Goal: Task Accomplishment & Management: Manage account settings

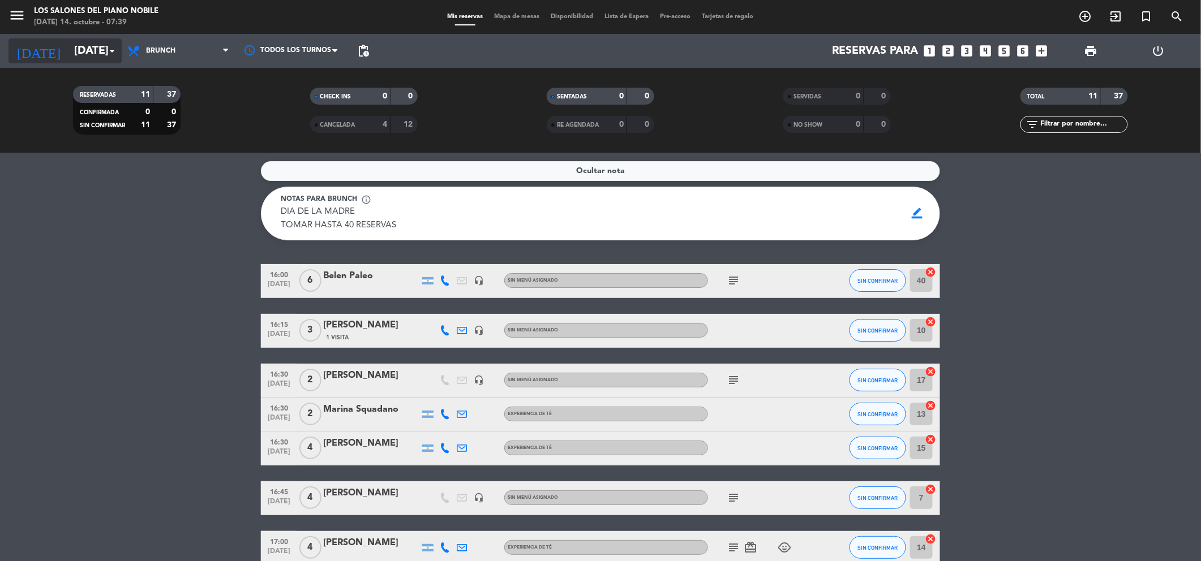
click at [71, 54] on input "[DATE]" at bounding box center [140, 51] width 144 height 24
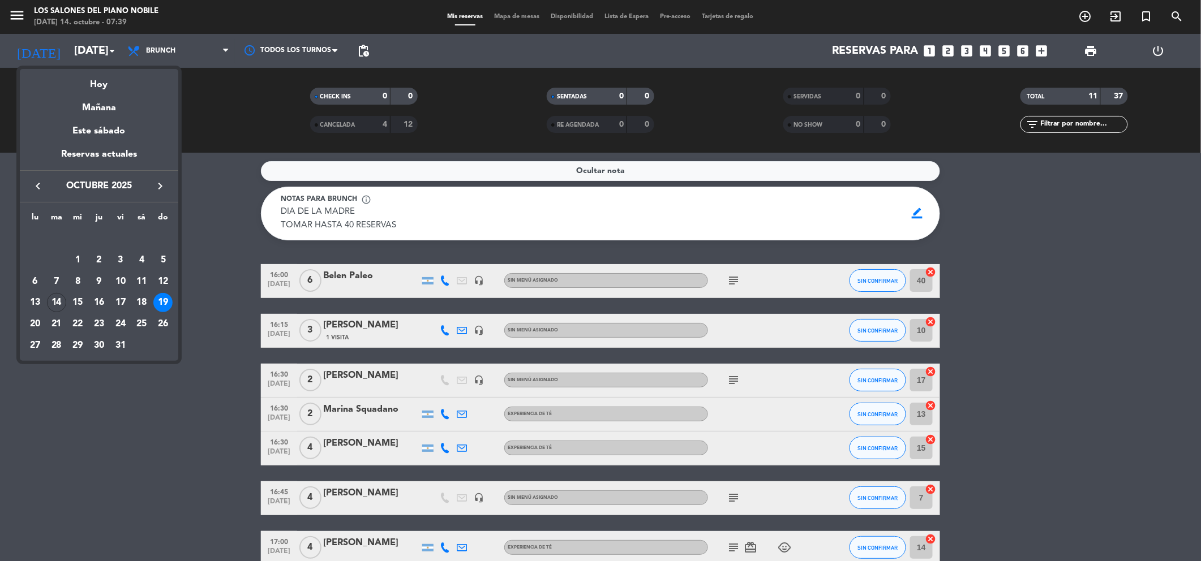
click at [16, 25] on div at bounding box center [600, 280] width 1201 height 561
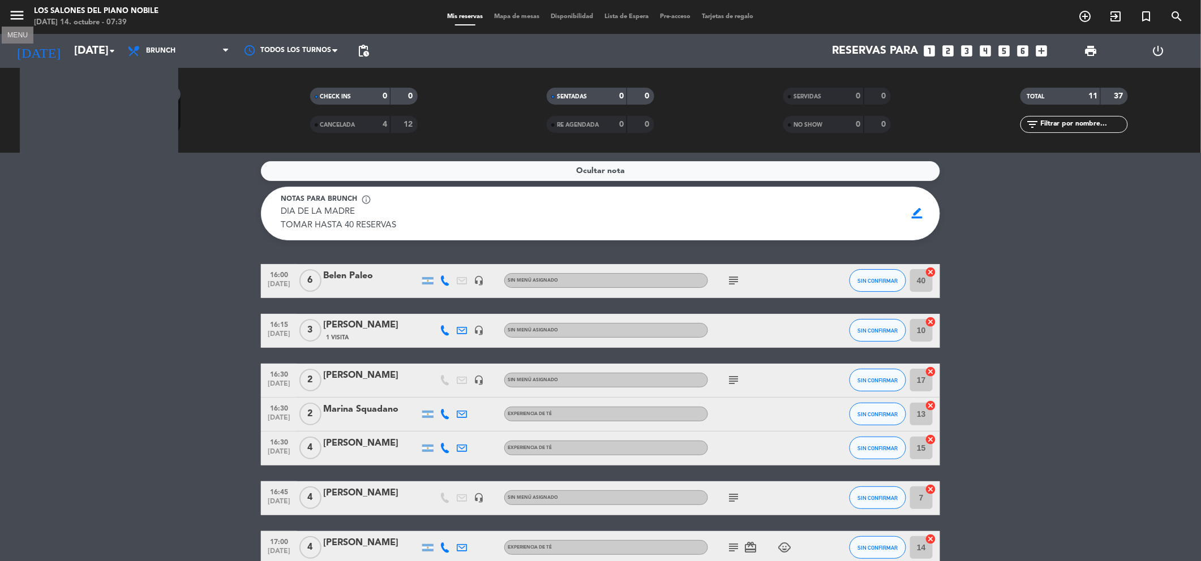
click at [15, 21] on icon "menu" at bounding box center [16, 15] width 17 height 17
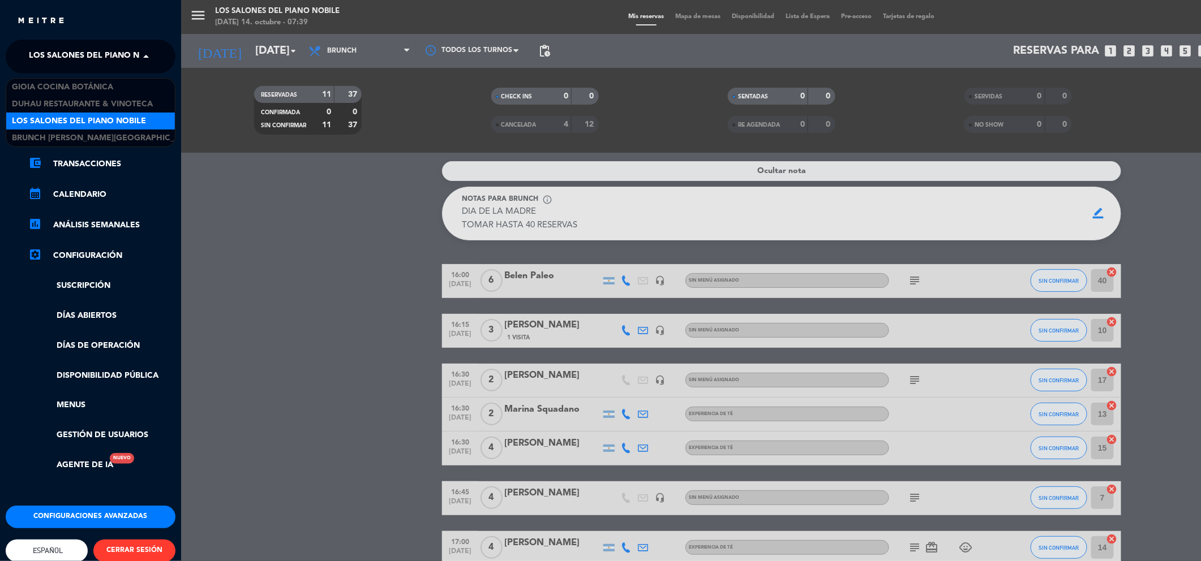
click at [80, 60] on span "Los Salones del Piano Nobile" at bounding box center [96, 57] width 134 height 24
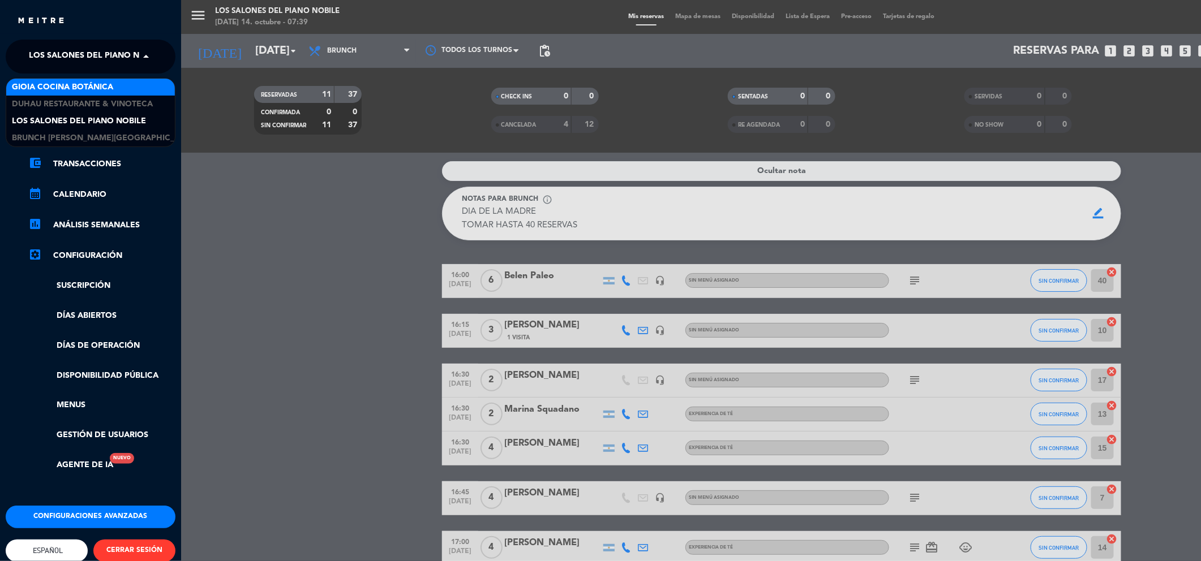
click at [86, 87] on span "Gioia Cocina Botánica" at bounding box center [62, 87] width 101 height 13
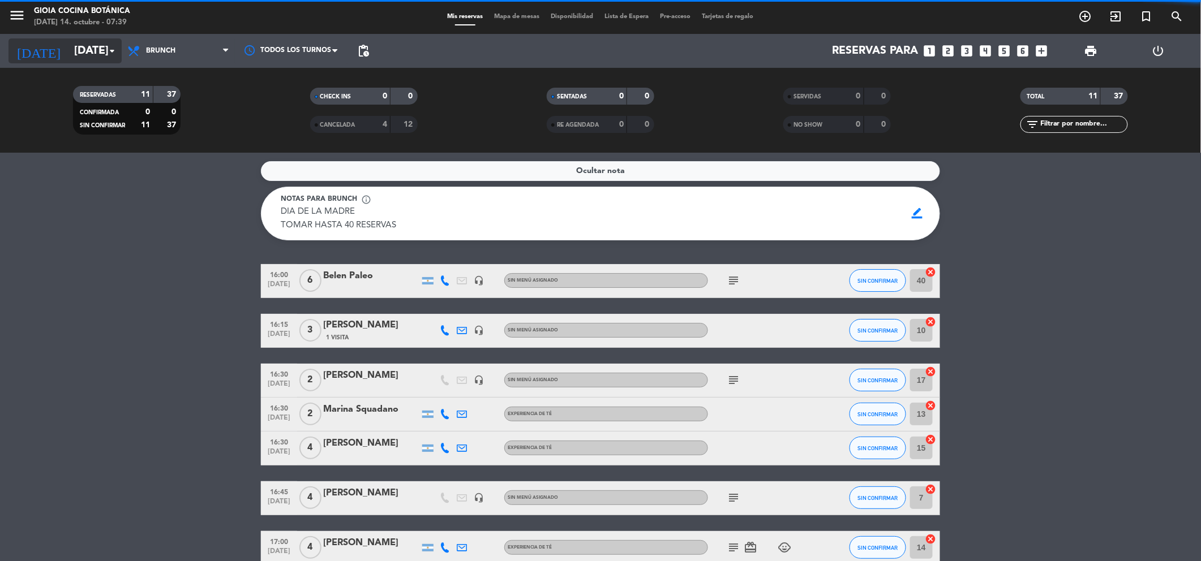
click at [84, 53] on input "[DATE]" at bounding box center [140, 51] width 144 height 24
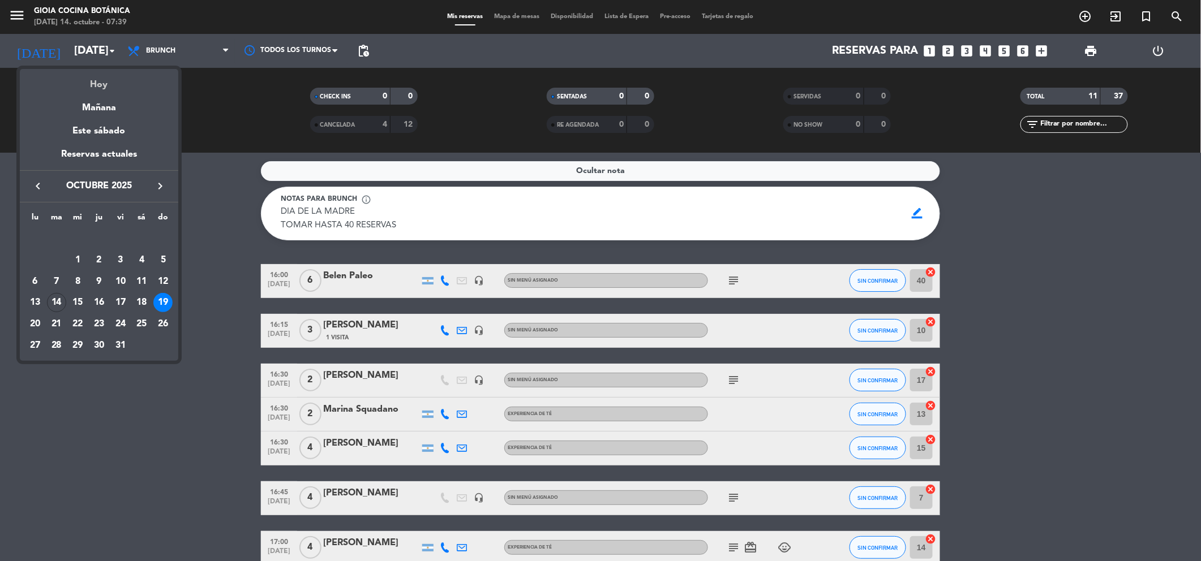
click at [98, 76] on div "Hoy" at bounding box center [99, 80] width 158 height 23
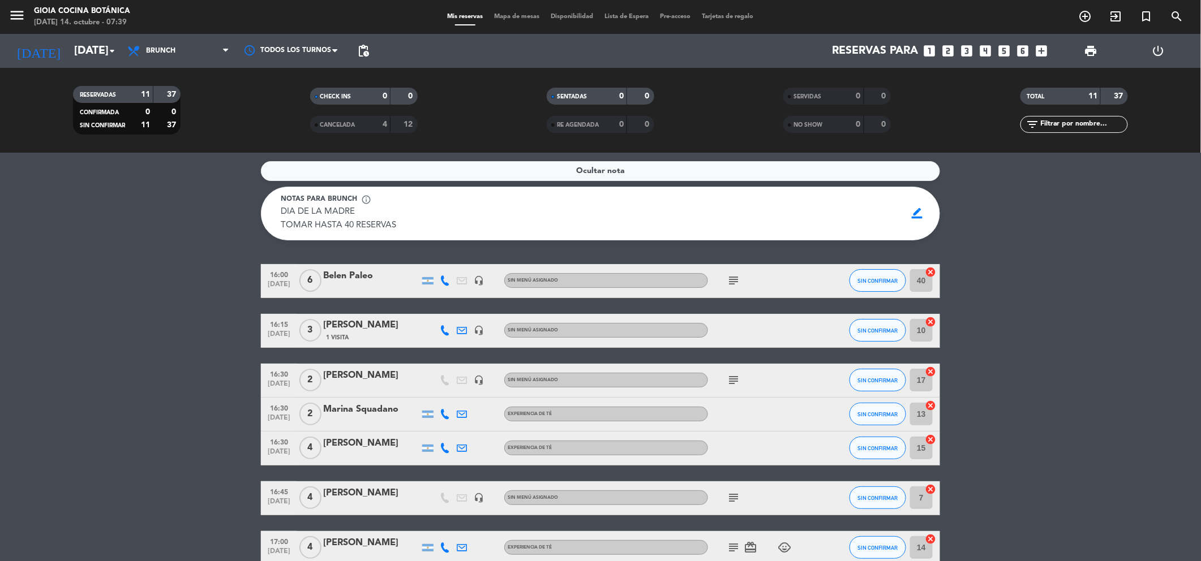
type input "[DATE]"
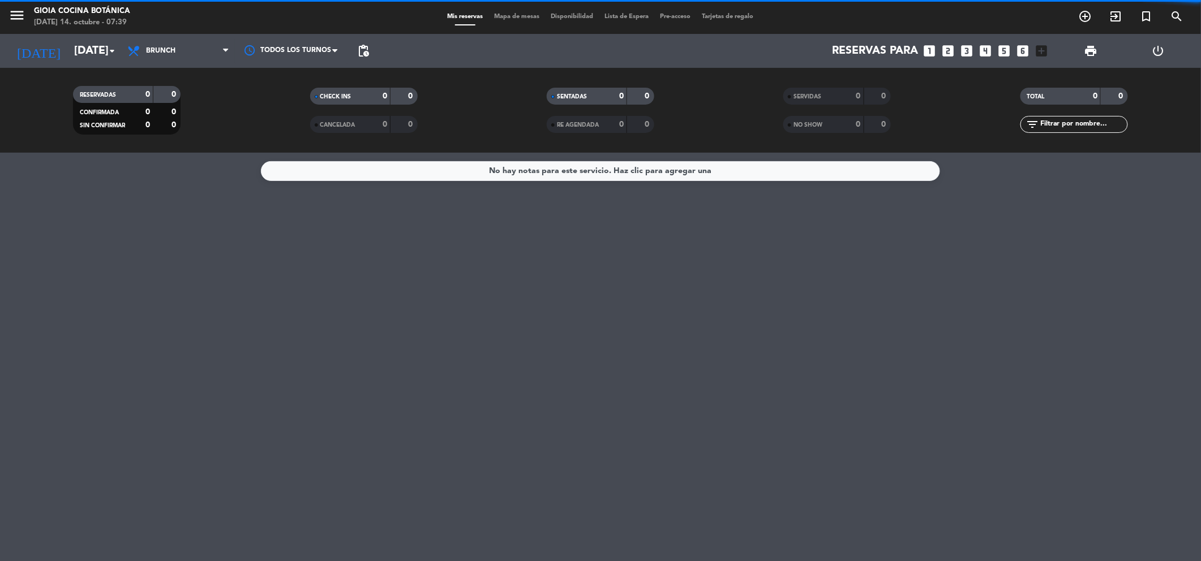
click at [165, 34] on div "Todos los servicios Desayuno Brunch Almuerzo Cena Brunch Todos los servicios De…" at bounding box center [178, 51] width 113 height 34
click at [177, 44] on span "Brunch" at bounding box center [178, 50] width 113 height 25
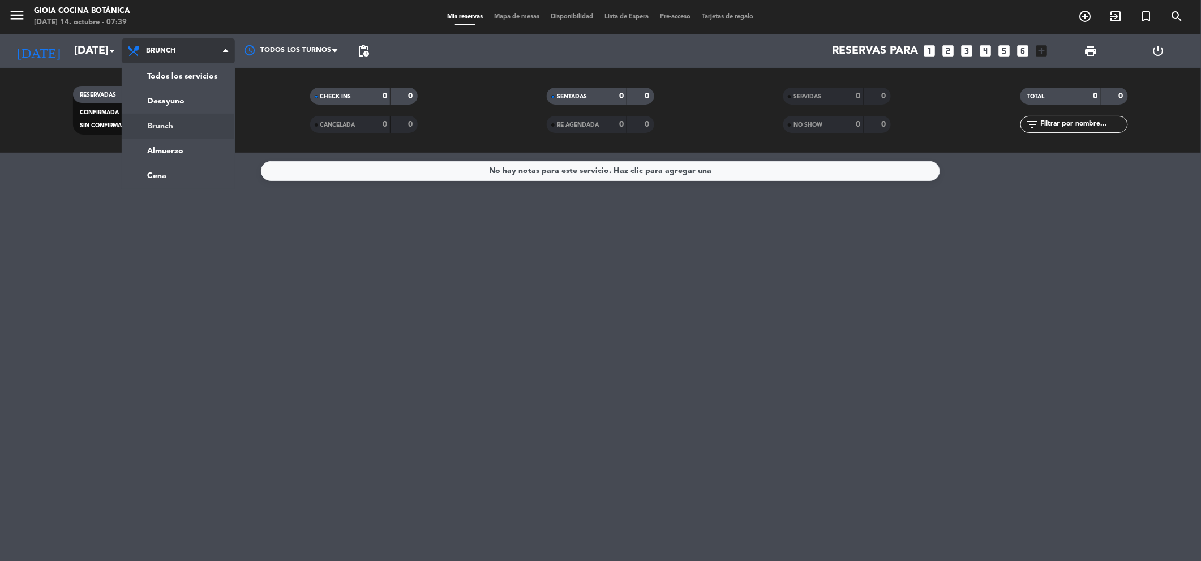
click at [190, 68] on div "menu [PERSON_NAME] Cocina Botánica [DATE] 14. octubre - 07:39 Mis reservas Mapa…" at bounding box center [600, 76] width 1201 height 153
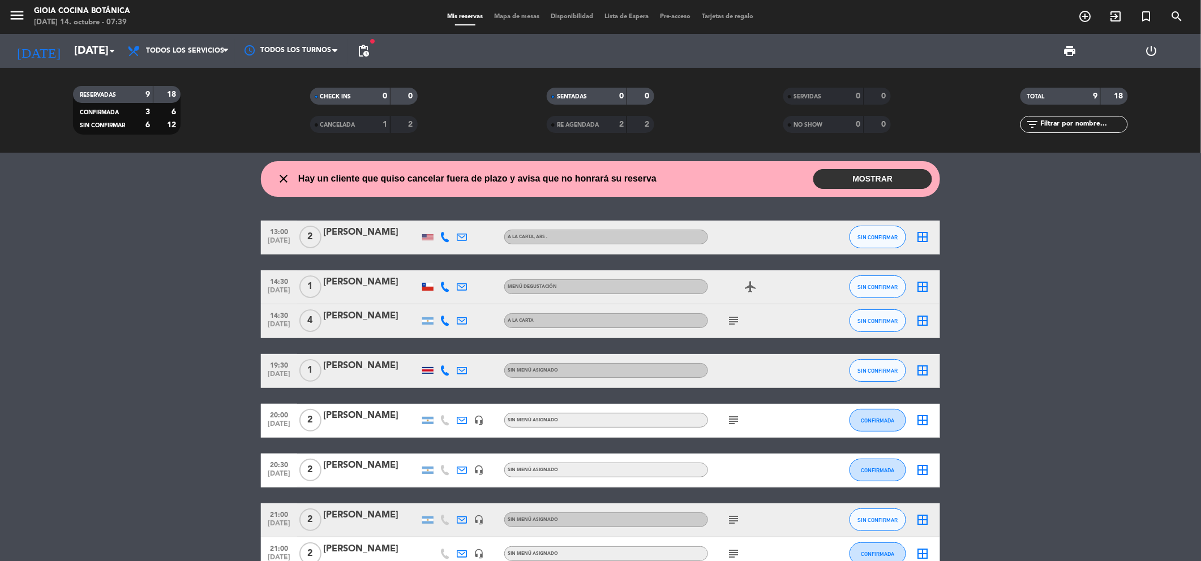
click at [857, 180] on button "MOSTRAR" at bounding box center [872, 179] width 119 height 20
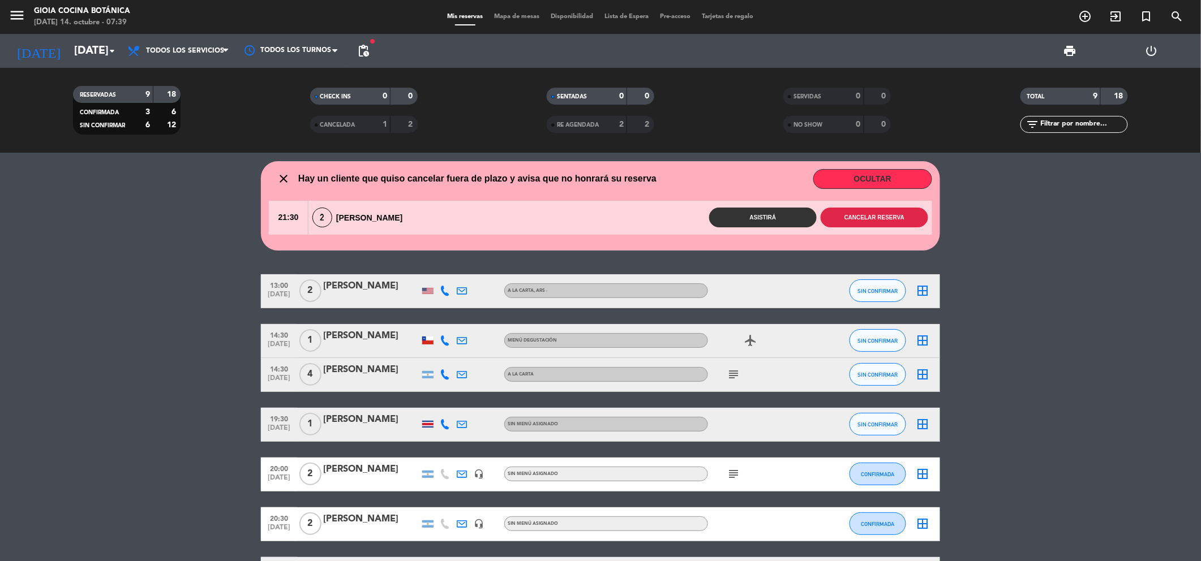
click at [845, 222] on button "Cancelar reserva" at bounding box center [873, 218] width 107 height 20
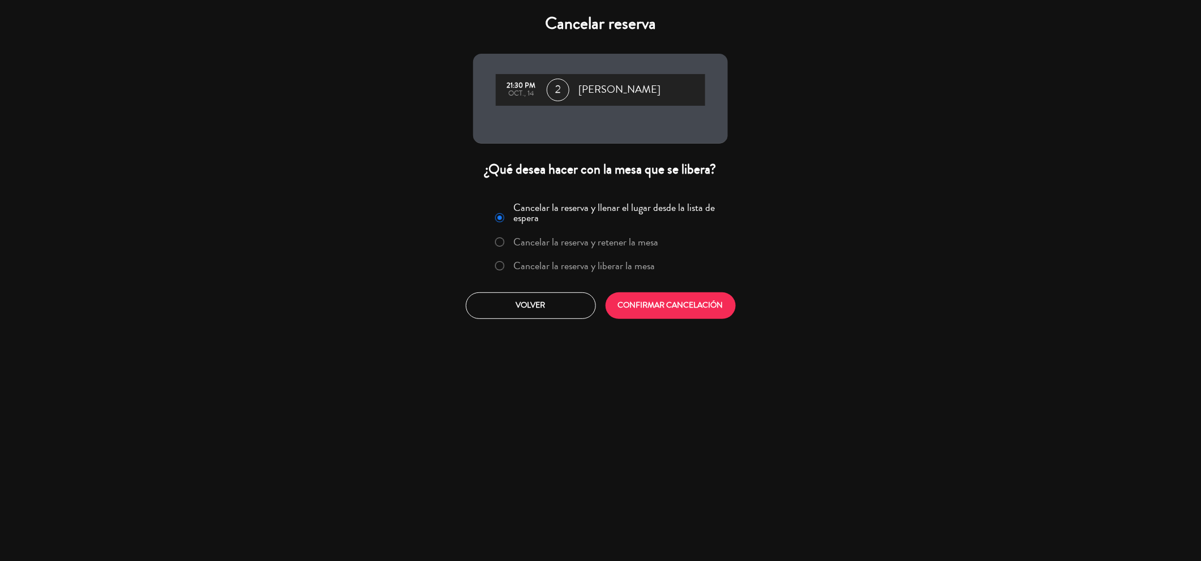
scroll to position [75, 0]
click at [711, 302] on button "CONFIRMAR CANCELACIÓN" at bounding box center [670, 306] width 130 height 27
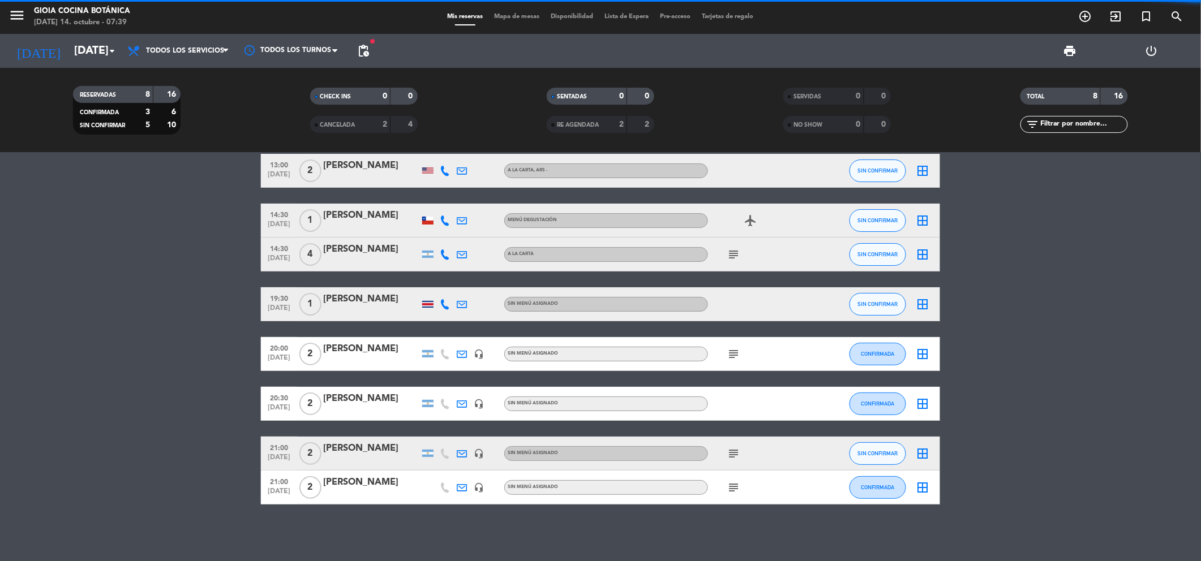
scroll to position [0, 0]
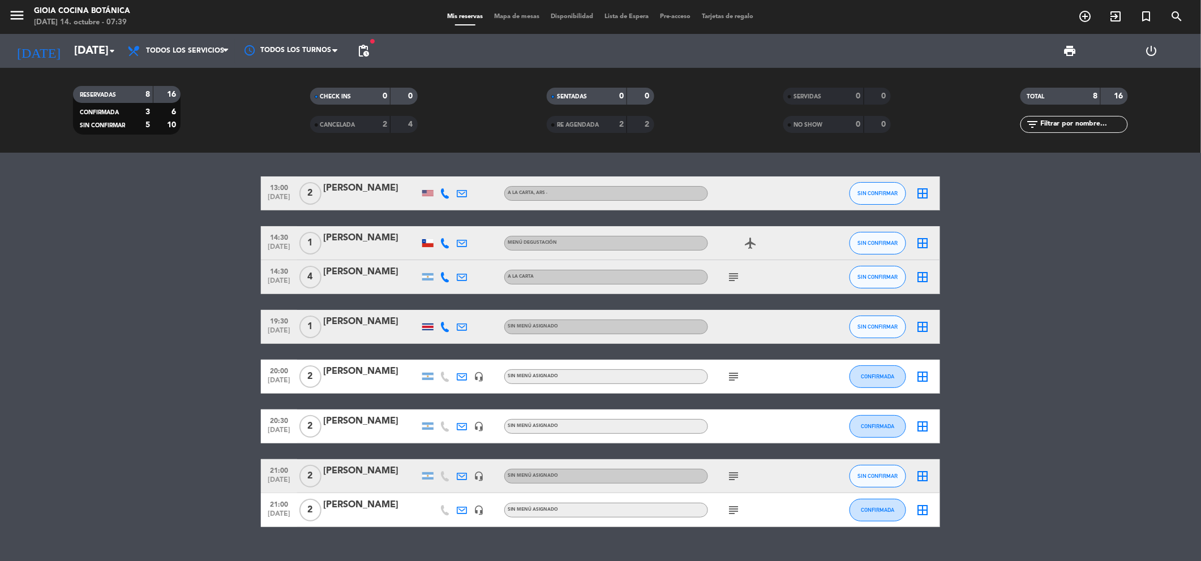
click at [739, 281] on icon "subject" at bounding box center [733, 277] width 14 height 14
click at [734, 368] on div "subject" at bounding box center [759, 376] width 102 height 33
click at [736, 376] on icon "subject" at bounding box center [733, 377] width 14 height 14
click at [745, 476] on div "subject" at bounding box center [759, 475] width 102 height 33
click at [737, 478] on icon "subject" at bounding box center [733, 477] width 14 height 14
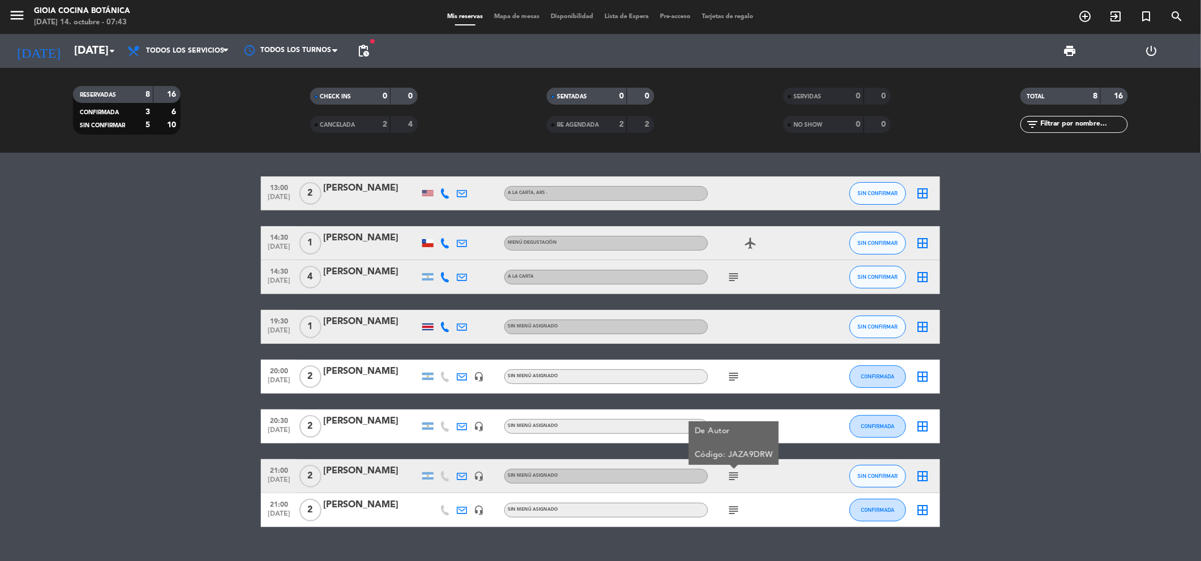
click at [734, 508] on icon "subject" at bounding box center [733, 511] width 14 height 14
drag, startPoint x: 62, startPoint y: 390, endPoint x: 208, endPoint y: 216, distance: 228.1
click at [68, 387] on bookings-row "13:00 [DATE] 2 [PERSON_NAME] A la Carta , ARS - SIN CONFIRMAR border_all 14:30 …" at bounding box center [600, 352] width 1201 height 351
click at [175, 59] on span "Todos los servicios" at bounding box center [178, 50] width 113 height 25
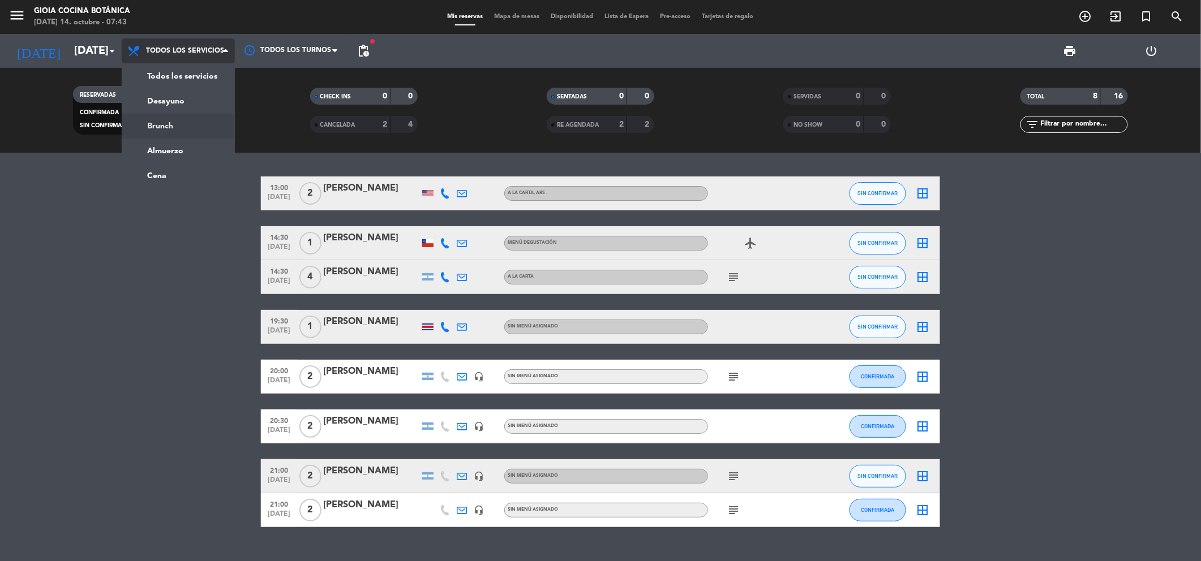
click at [179, 122] on div "menu [PERSON_NAME] Cocina Botánica [DATE] 14. octubre - 07:43 Mis reservas Mapa…" at bounding box center [600, 76] width 1201 height 153
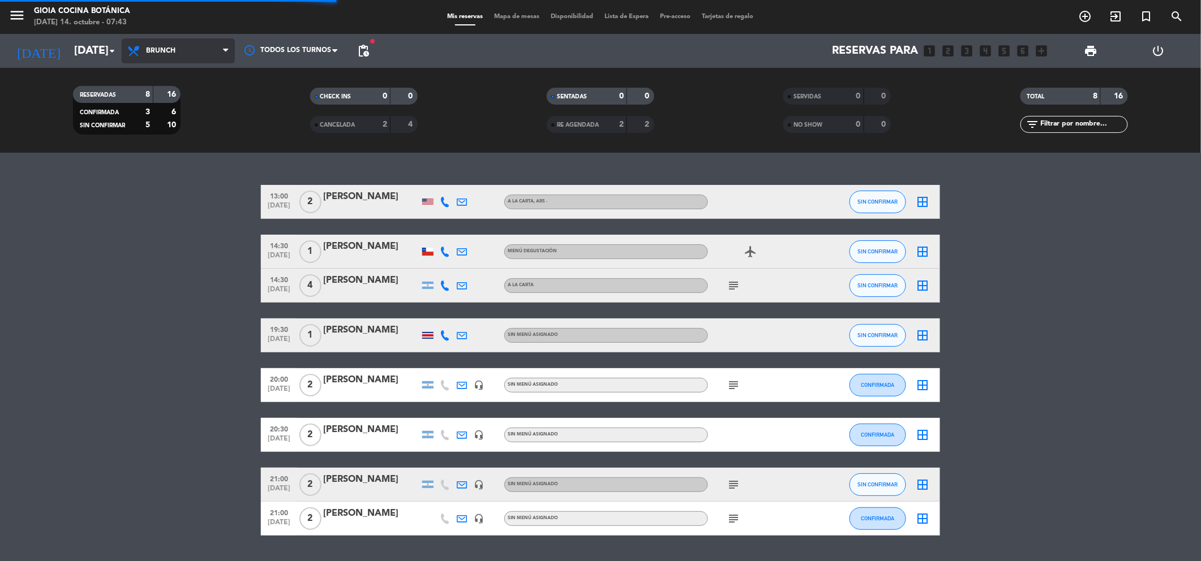
click at [190, 61] on span "Brunch" at bounding box center [178, 50] width 113 height 25
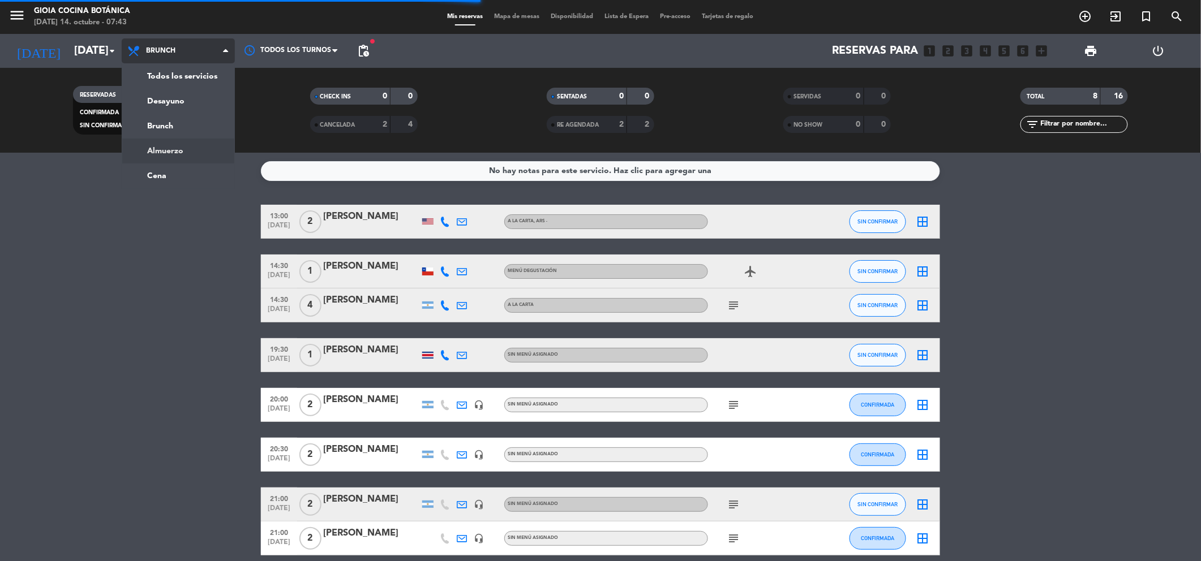
click at [177, 149] on div "menu [PERSON_NAME] Cocina Botánica [DATE] 14. octubre - 07:43 Mis reservas Mapa…" at bounding box center [600, 76] width 1201 height 153
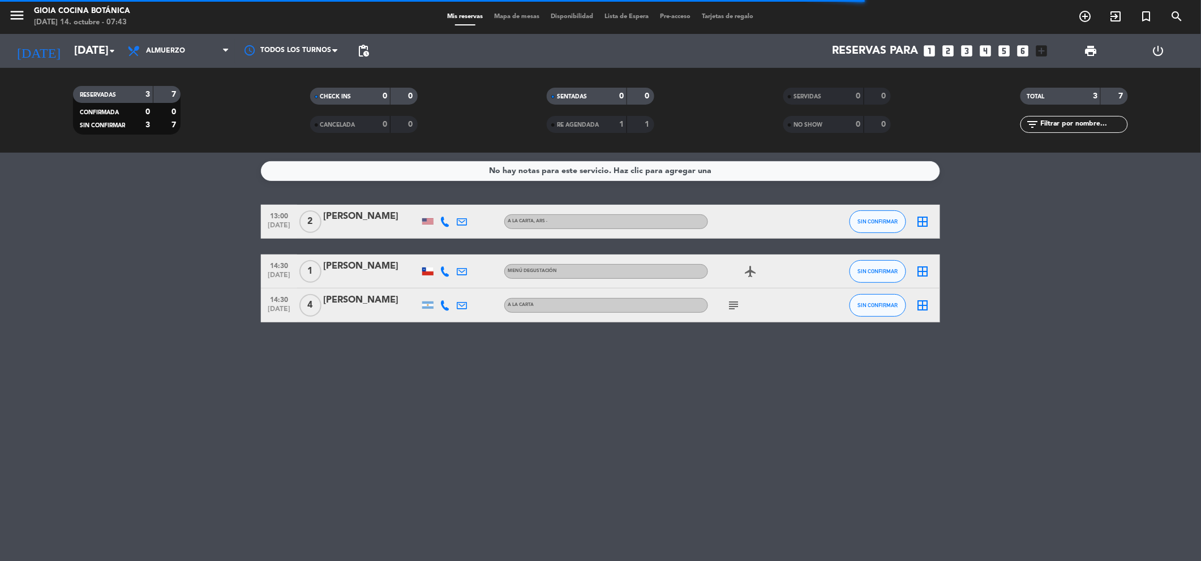
click at [724, 304] on div "subject" at bounding box center [759, 305] width 102 height 33
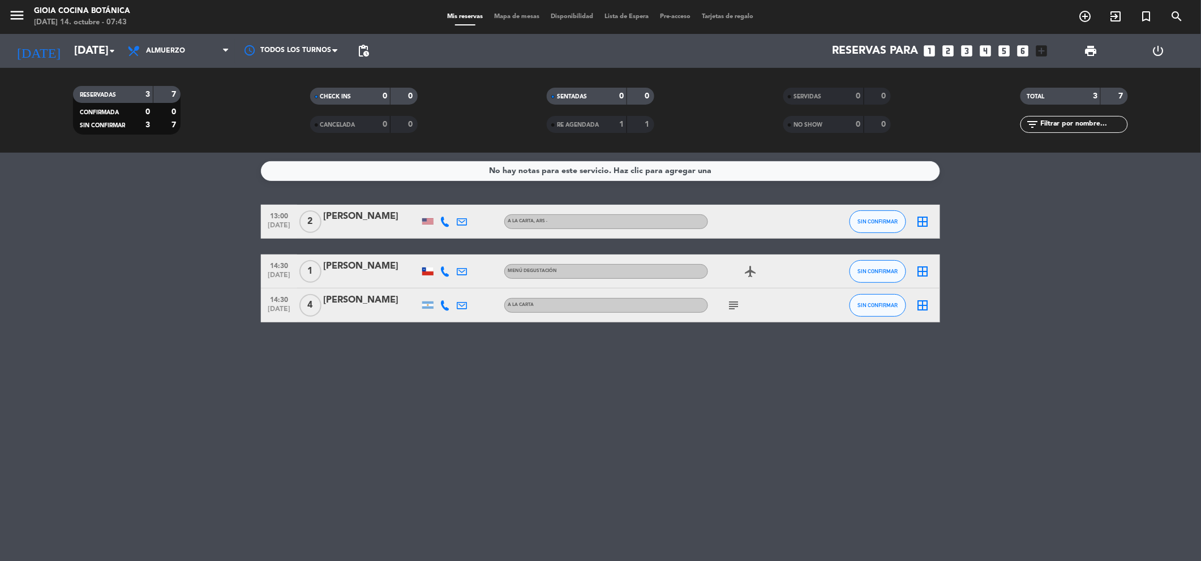
click at [738, 311] on icon "subject" at bounding box center [733, 306] width 14 height 14
click at [763, 360] on div "No hay notas para este servicio. Haz clic para agregar una 13:00 [DATE] 2 [PERS…" at bounding box center [600, 357] width 1201 height 408
click at [750, 313] on div "subject" at bounding box center [759, 305] width 102 height 33
click at [742, 303] on div "subject" at bounding box center [759, 305] width 102 height 33
click at [750, 336] on div "No hay notas para este servicio. Haz clic para agregar una 13:00 [DATE] 2 [PERS…" at bounding box center [600, 357] width 1201 height 408
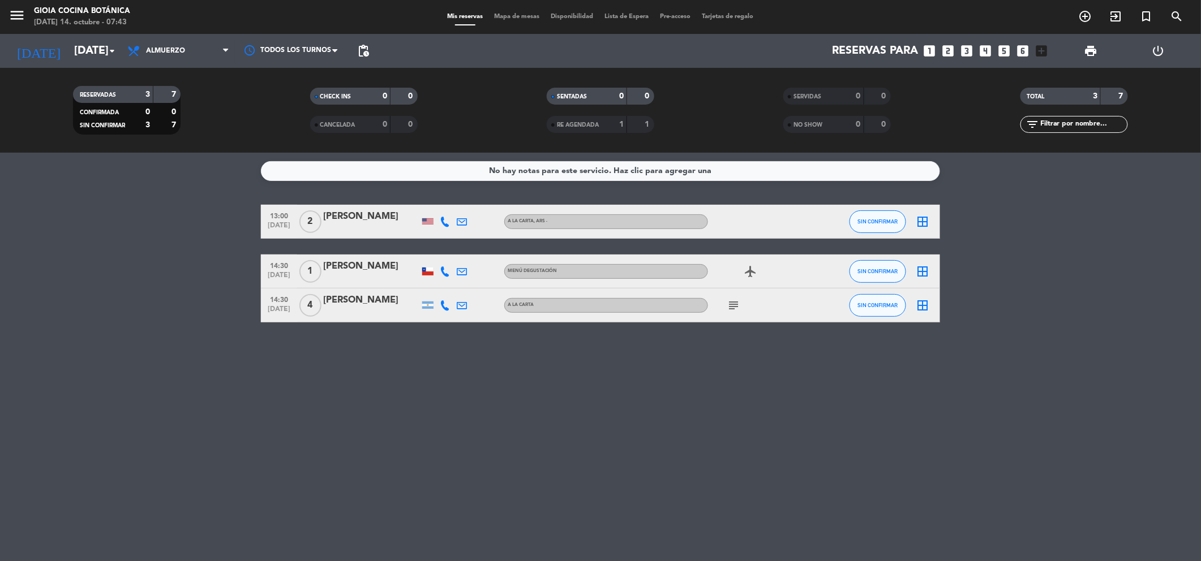
click at [738, 307] on icon "subject" at bounding box center [733, 306] width 14 height 14
